Goal: Information Seeking & Learning: Check status

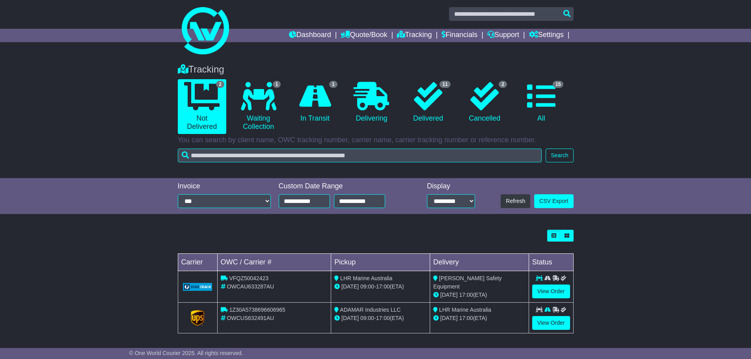
scroll to position [4, 0]
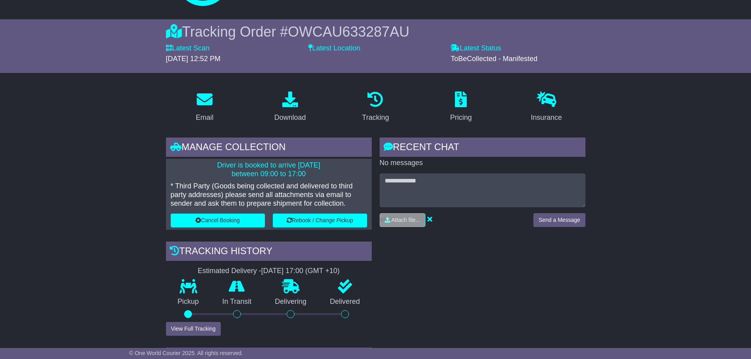
scroll to position [79, 0]
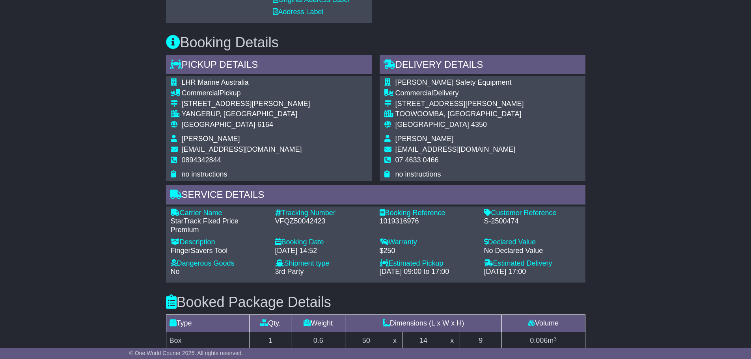
scroll to position [473, 0]
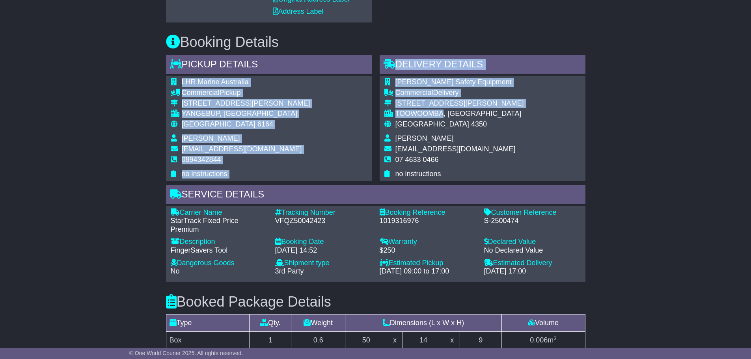
drag, startPoint x: 444, startPoint y: 114, endPoint x: 349, endPoint y: 117, distance: 94.3
click at [349, 117] on div "Pickup Details - Tail Lift LHR Marine Australia Commercial Pickup [STREET_ADDRE…" at bounding box center [376, 169] width 428 height 228
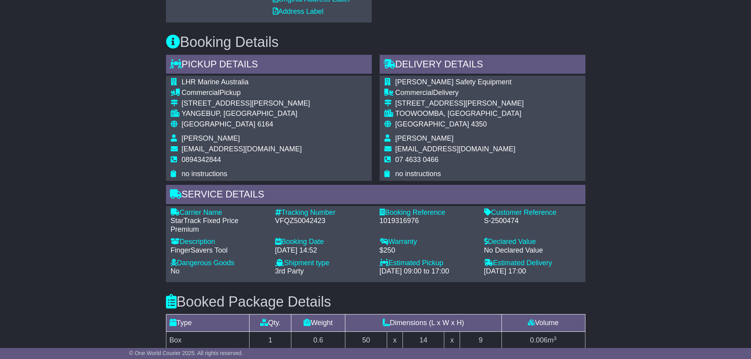
click at [467, 130] on td "Australia 4350" at bounding box center [460, 127] width 129 height 15
drag, startPoint x: 445, startPoint y: 116, endPoint x: 396, endPoint y: 114, distance: 48.1
click at [396, 114] on div "TOOWOOMBA, [GEOGRAPHIC_DATA]" at bounding box center [460, 114] width 129 height 9
copy div "TOOWOOMBA"
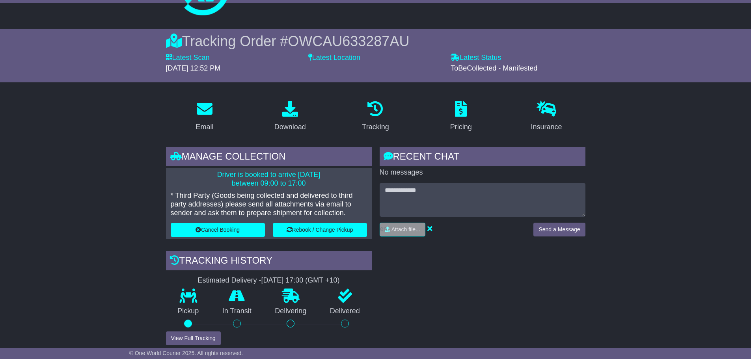
scroll to position [0, 0]
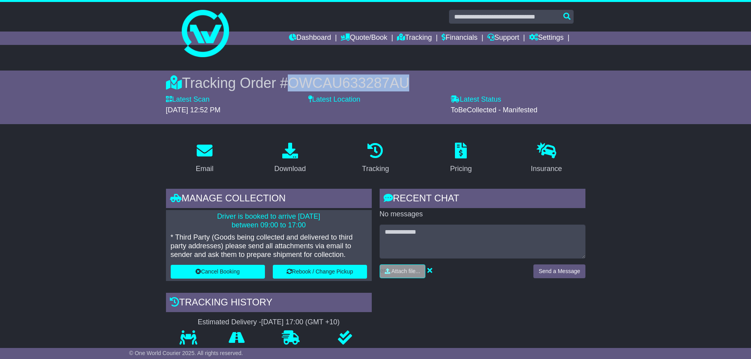
drag, startPoint x: 414, startPoint y: 80, endPoint x: 294, endPoint y: 82, distance: 119.5
click at [294, 82] on div "Tracking Order # OWCAU633287AU" at bounding box center [376, 83] width 420 height 17
copy span "OWCAU633287AU"
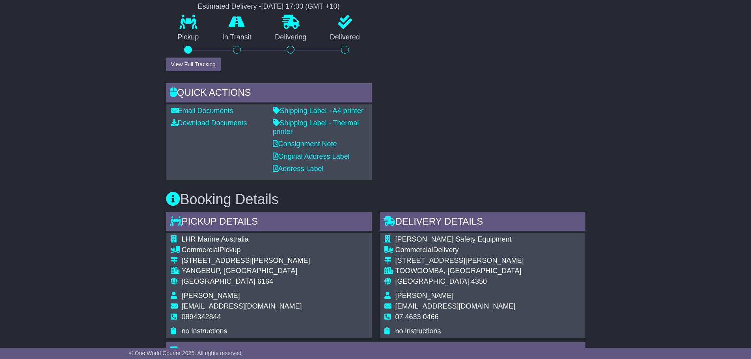
scroll to position [316, 0]
click at [748, 137] on div "Email Download Tracking Pricing Insurance" at bounding box center [375, 290] width 751 height 938
